Goal: Task Accomplishment & Management: Complete application form

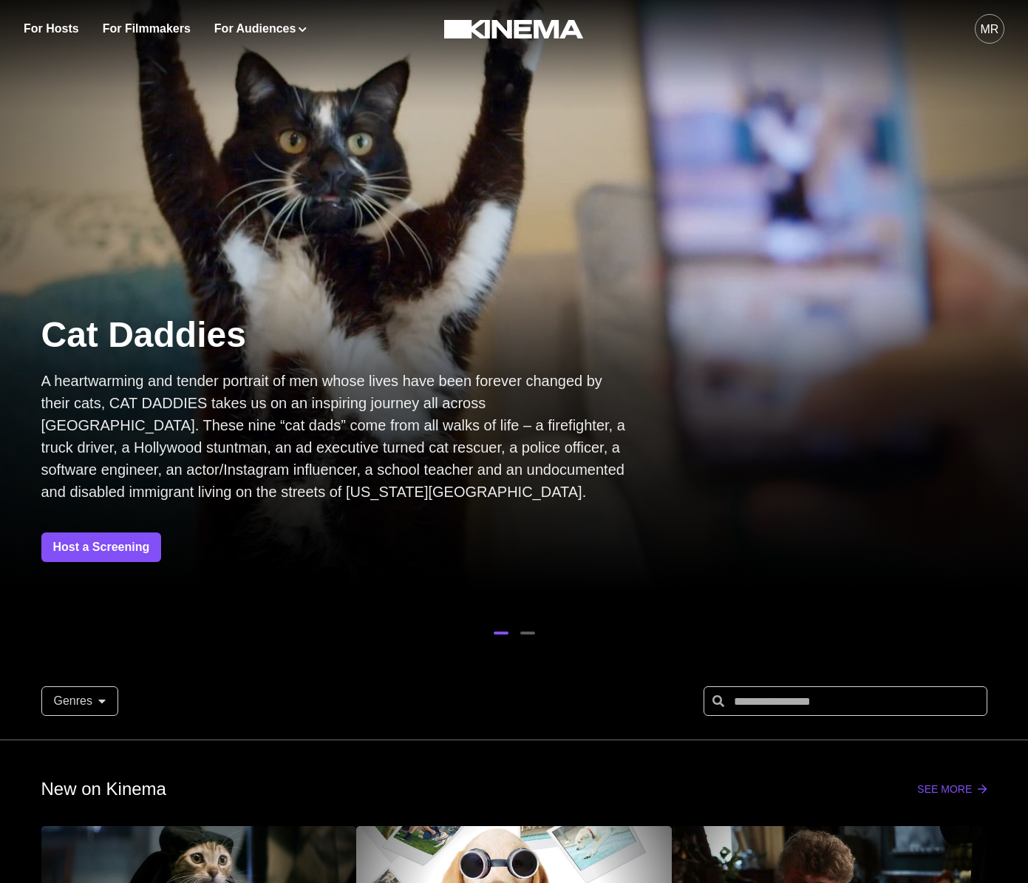
drag, startPoint x: 608, startPoint y: 345, endPoint x: 175, endPoint y: 324, distance: 432.9
click at [181, 324] on p "Cat Daddies" at bounding box center [336, 335] width 591 height 46
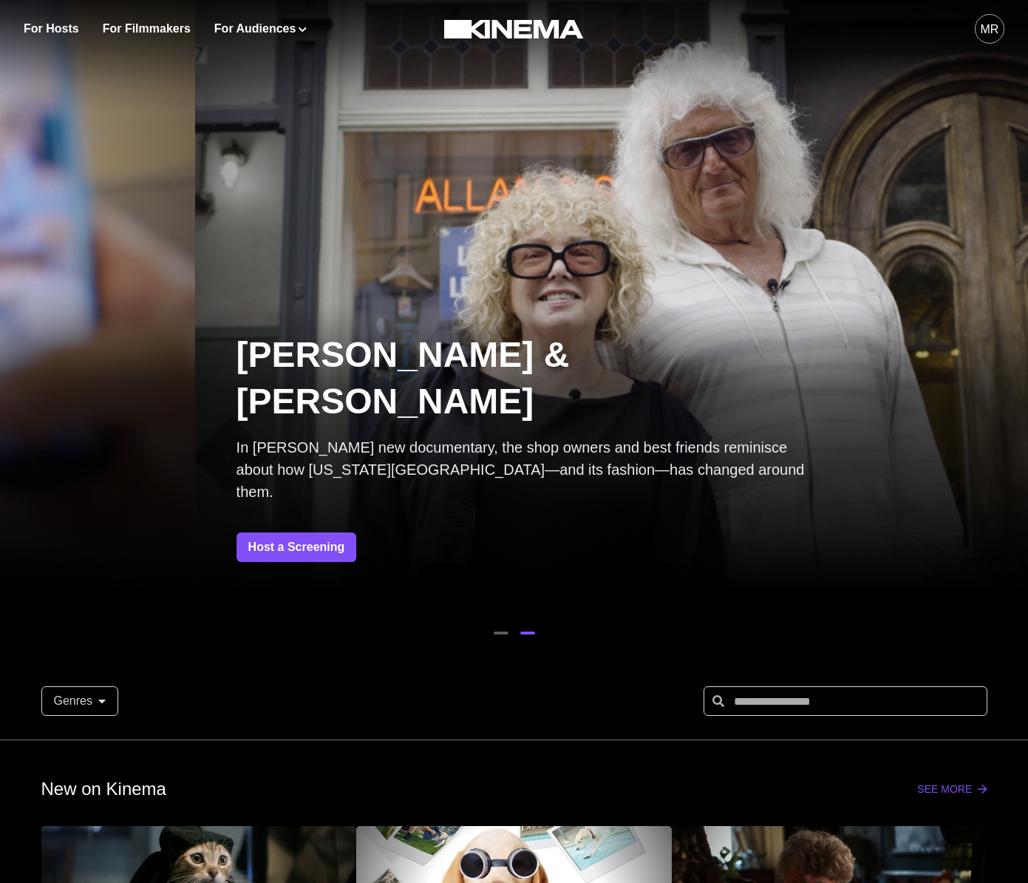
drag, startPoint x: 380, startPoint y: 324, endPoint x: 735, endPoint y: 293, distance: 356.1
click at [642, 306] on div at bounding box center [709, 295] width 1028 height 591
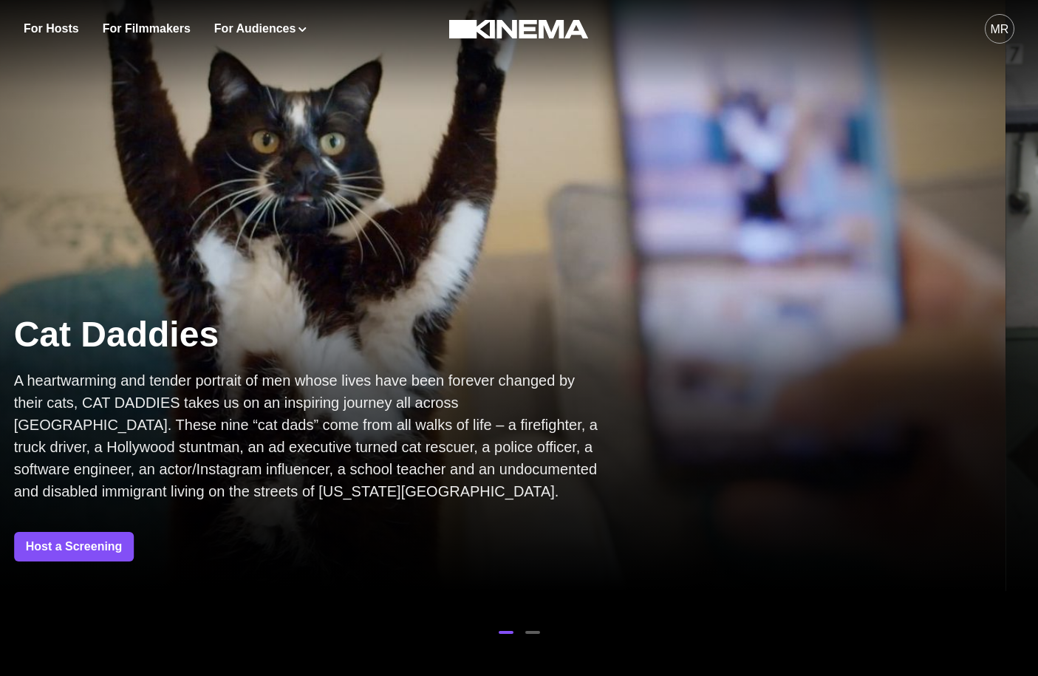
drag, startPoint x: 673, startPoint y: 221, endPoint x: 178, endPoint y: 221, distance: 494.5
click at [178, 221] on div at bounding box center [486, 295] width 1038 height 591
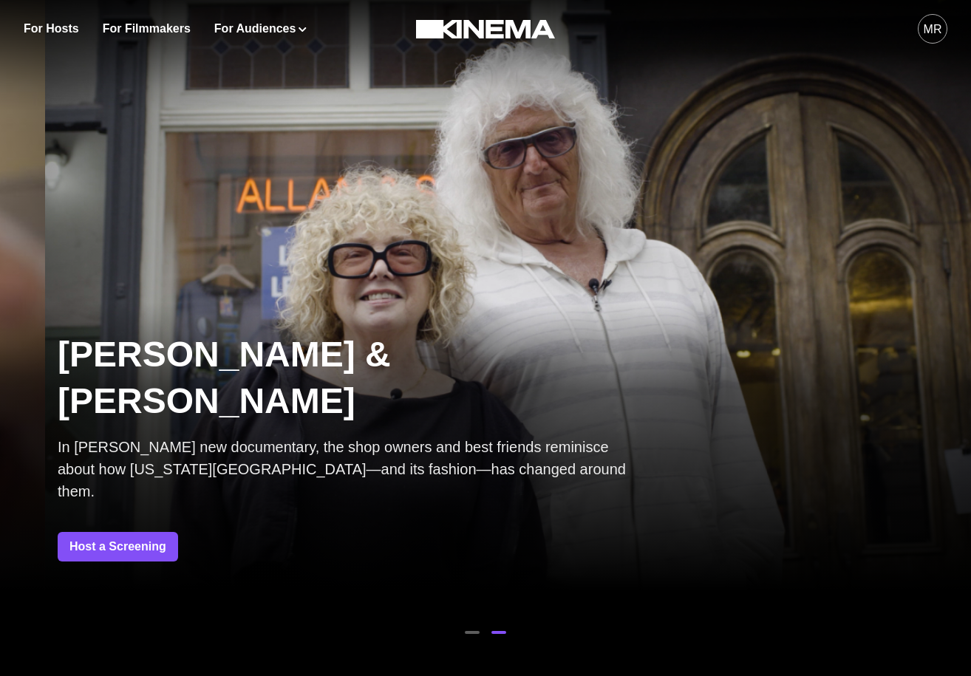
drag, startPoint x: 364, startPoint y: 261, endPoint x: 982, endPoint y: 266, distance: 617.9
click at [971, 266] on html "For Hosts For Filmmakers For Audiences Events Watch Now MR Cat Daddies A heartw…" at bounding box center [485, 338] width 971 height 676
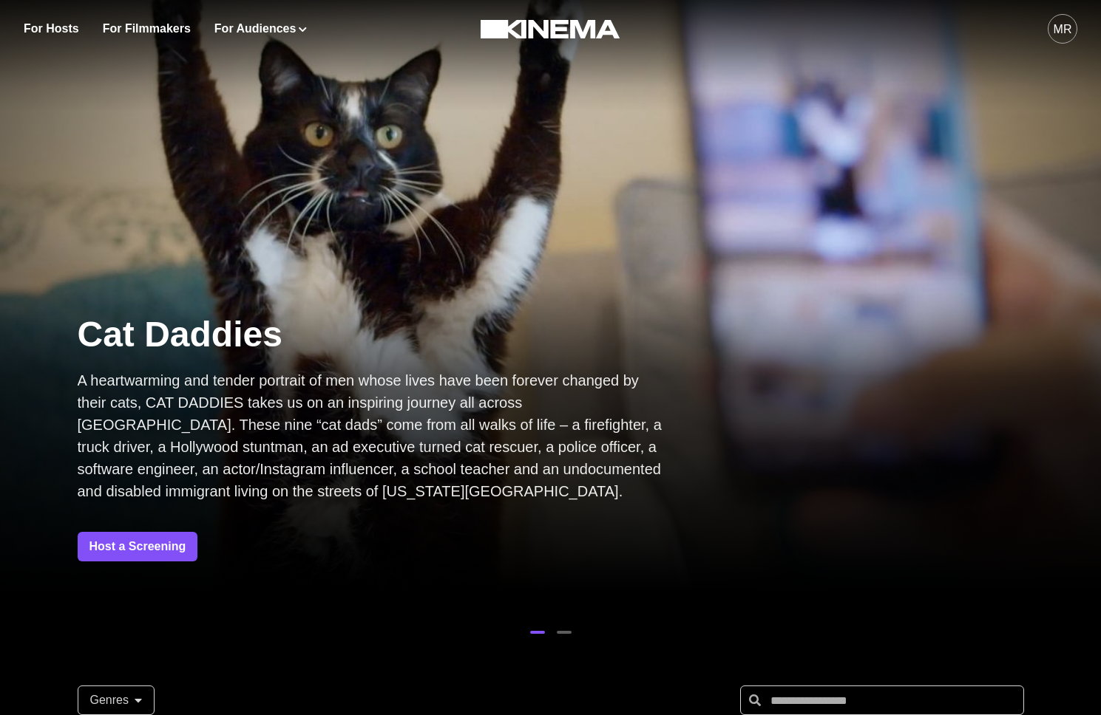
click at [1058, 21] on div "MR" at bounding box center [1062, 30] width 18 height 18
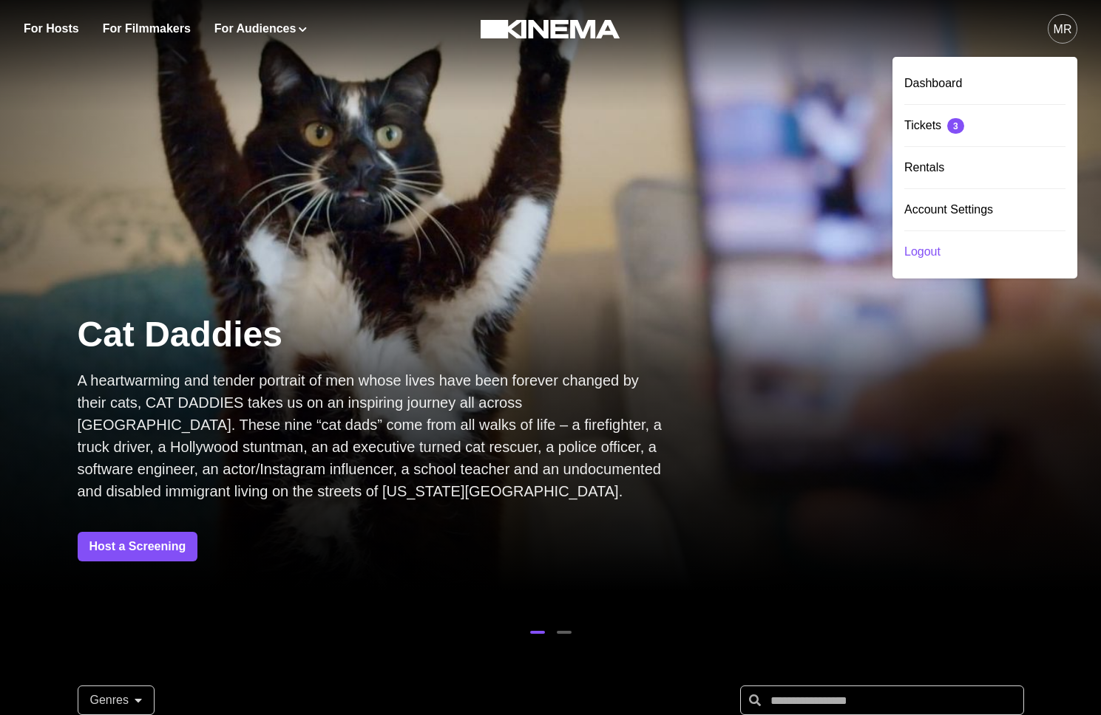
click at [955, 248] on div "Logout" at bounding box center [984, 251] width 161 height 41
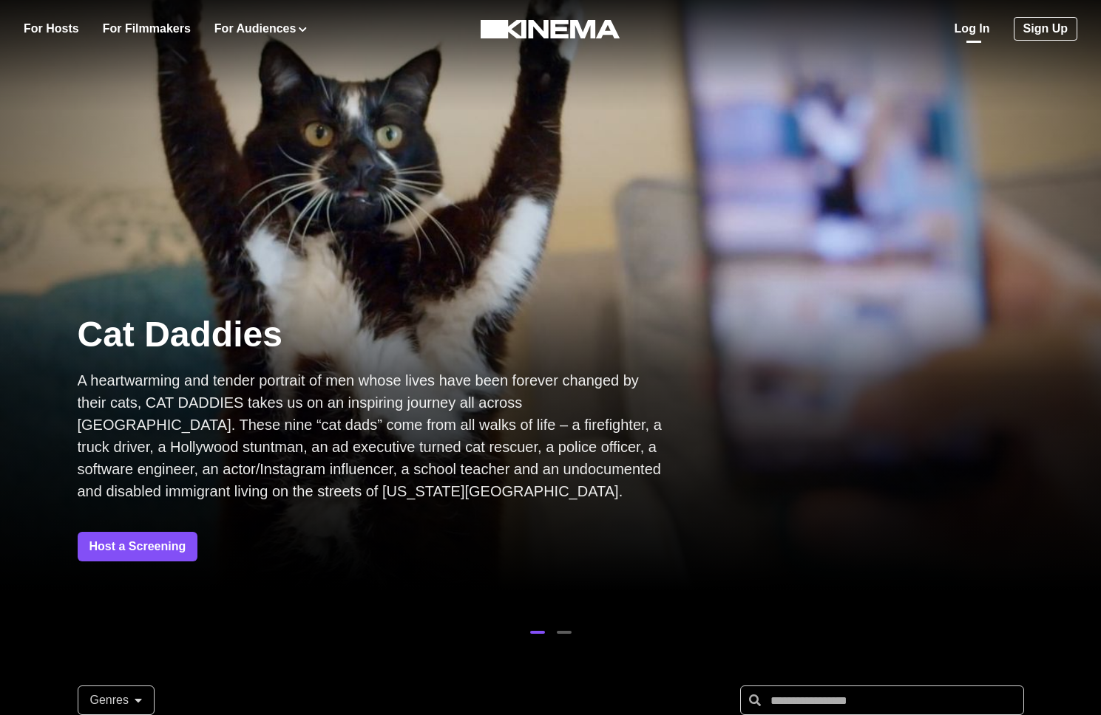
click at [965, 24] on link "Log In" at bounding box center [971, 29] width 35 height 18
click at [1037, 41] on div "Log In Sign Up" at bounding box center [1015, 29] width 123 height 58
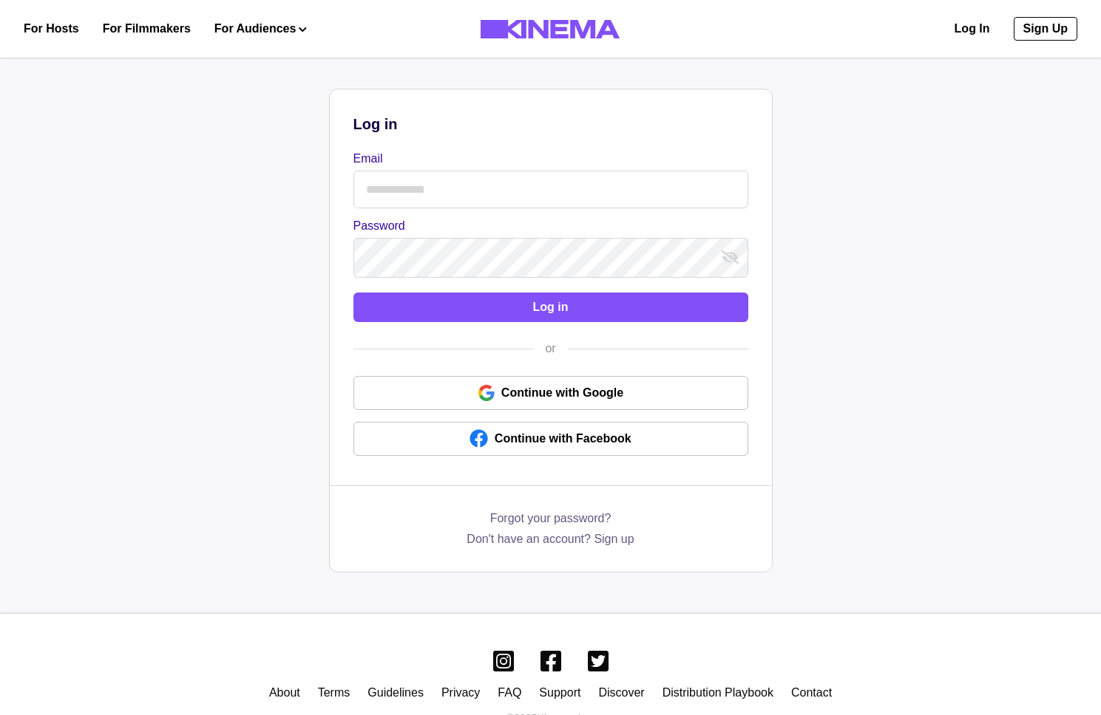
click at [1041, 32] on link "Sign Up" at bounding box center [1045, 29] width 64 height 24
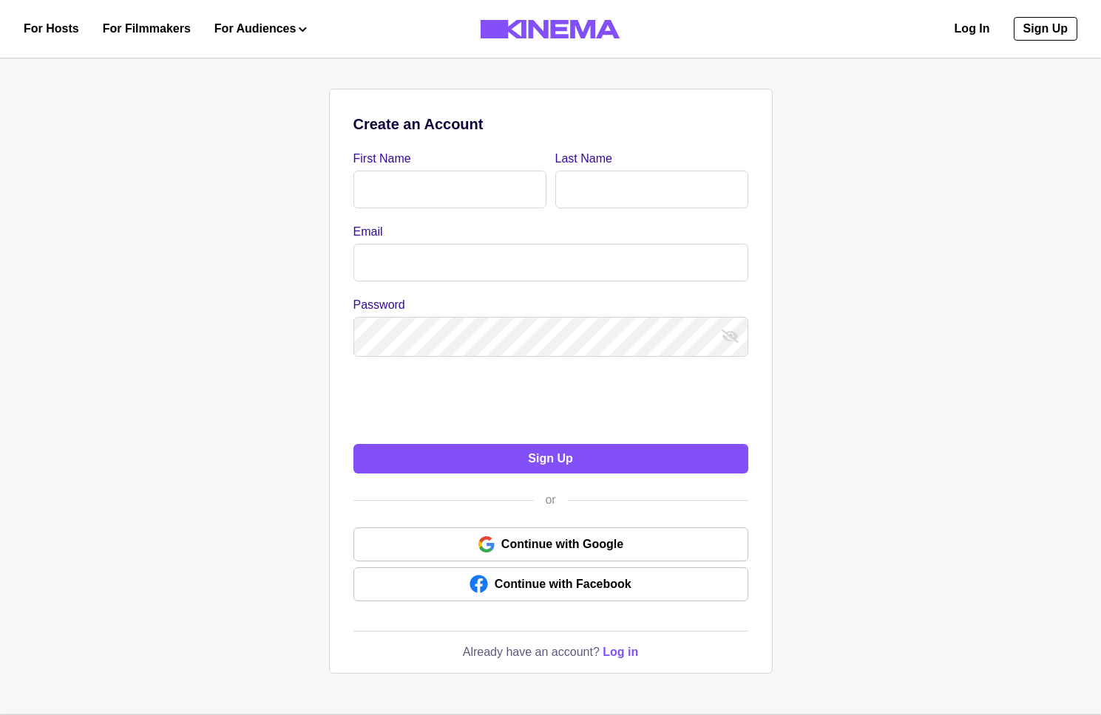
click at [444, 199] on input "First Name" at bounding box center [449, 190] width 193 height 38
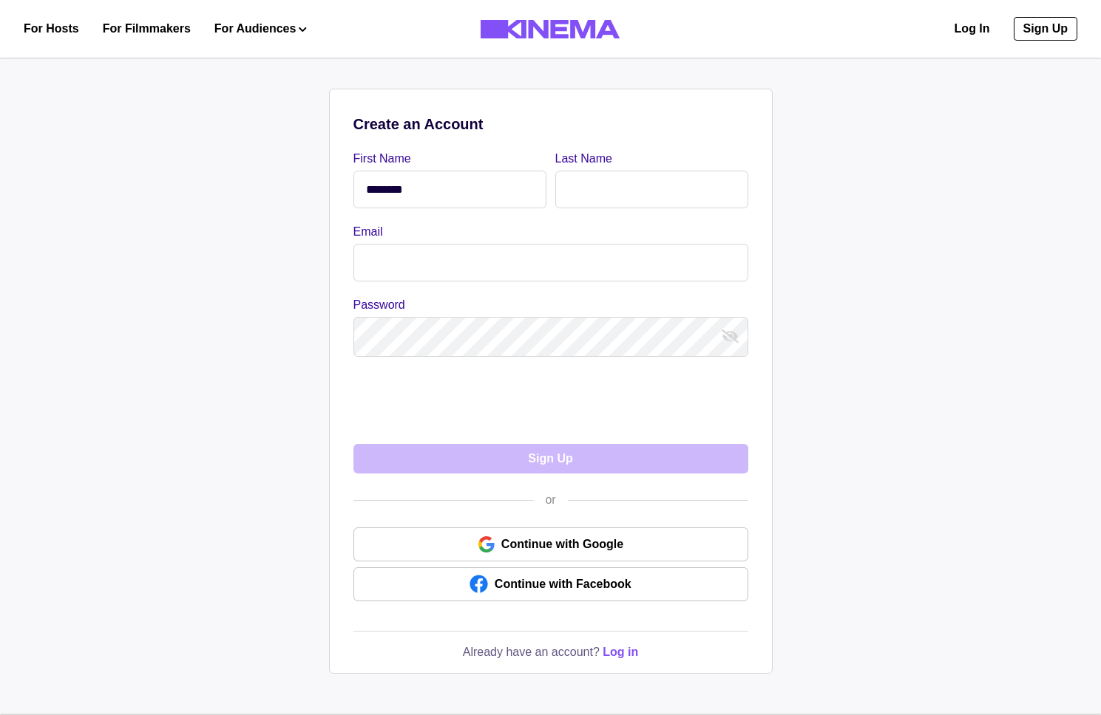
type input "********"
type input "*******"
type input "**********"
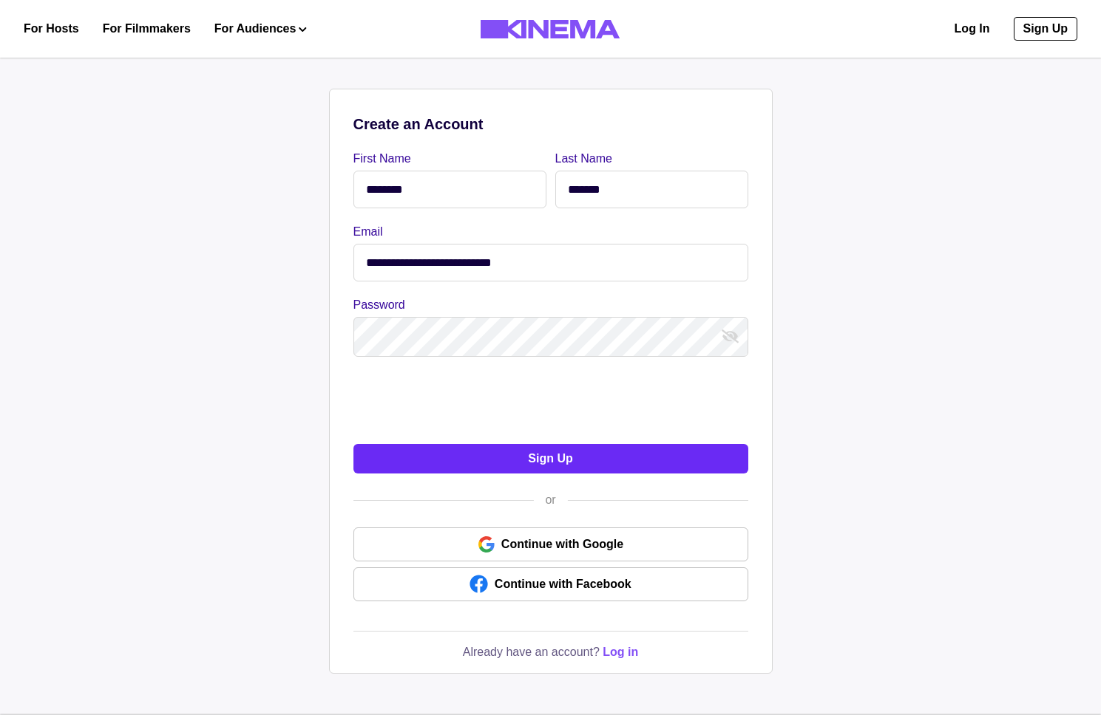
click at [501, 463] on button "Sign Up" at bounding box center [550, 459] width 395 height 30
